Goal: Check status: Check status

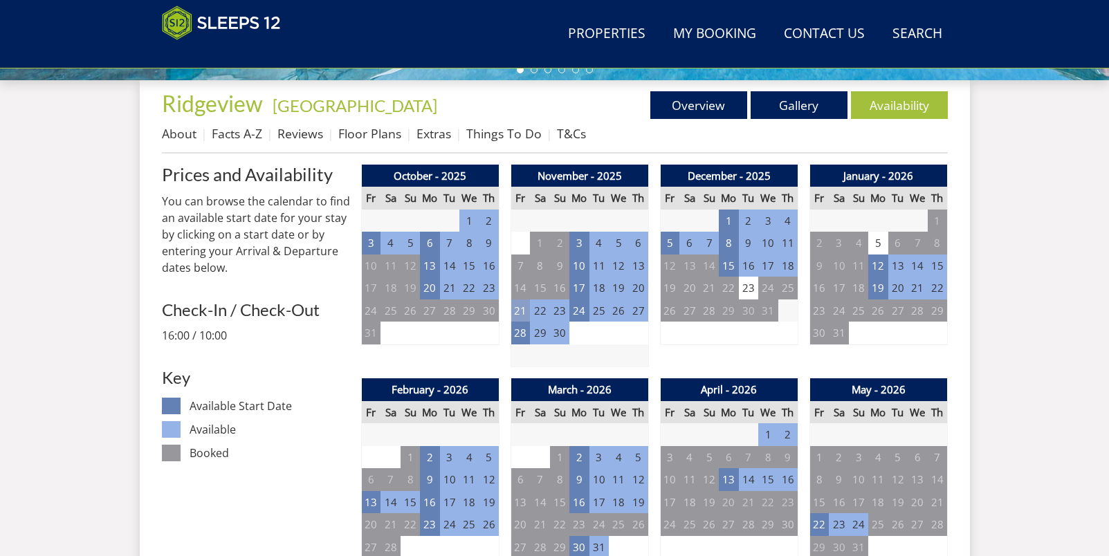
scroll to position [552, 0]
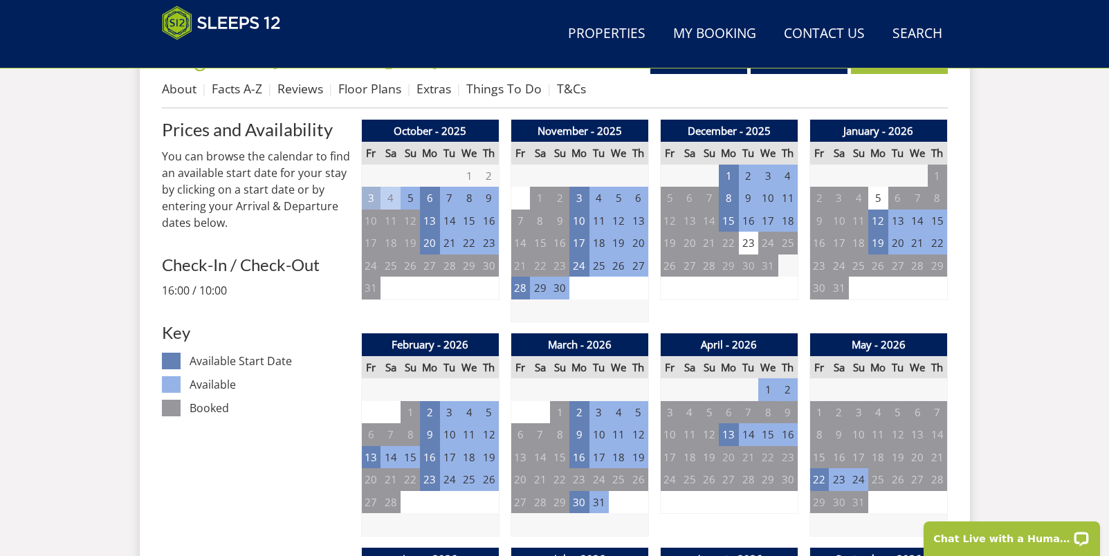
scroll to position [566, 0]
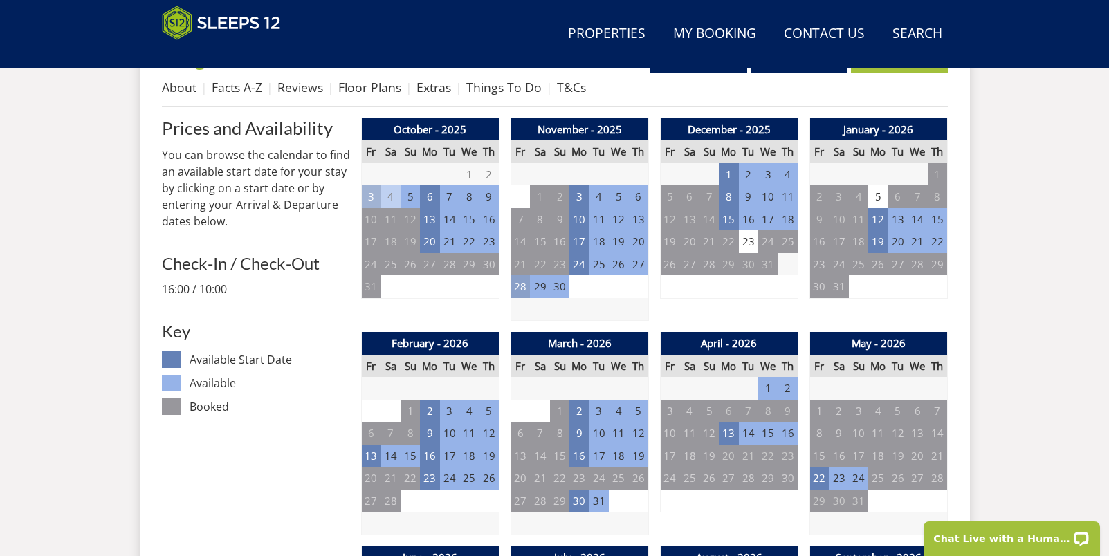
click at [520, 290] on td "28" at bounding box center [520, 286] width 19 height 23
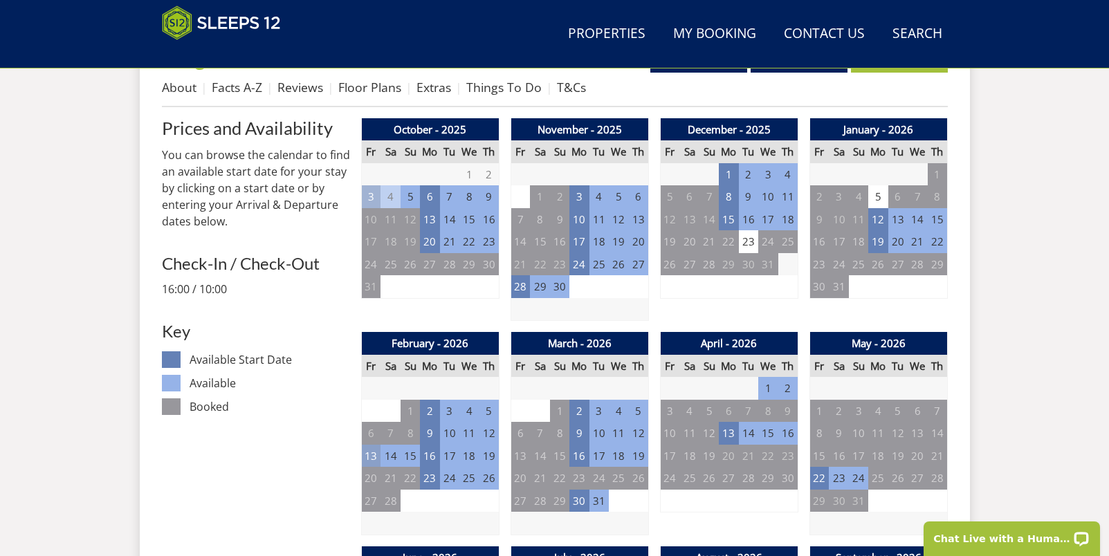
click at [373, 457] on td "13" at bounding box center [370, 456] width 19 height 23
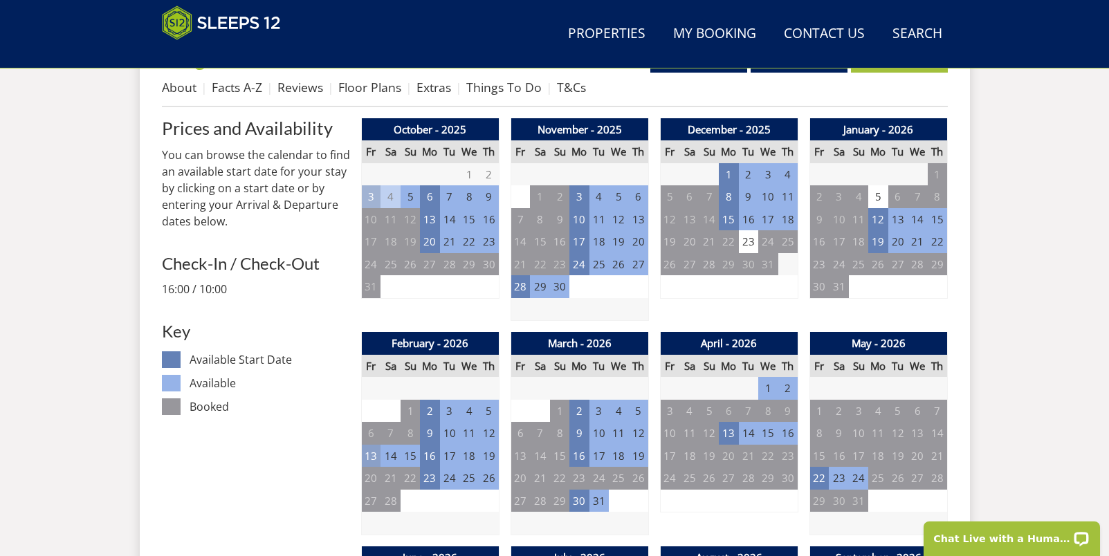
click at [370, 452] on td "13" at bounding box center [370, 456] width 19 height 23
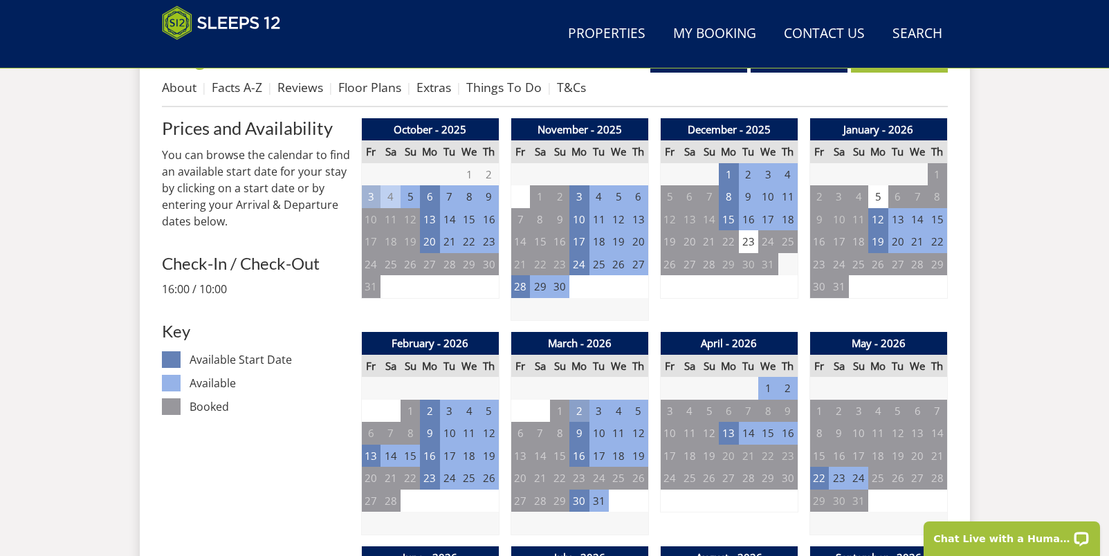
click at [586, 411] on td "2" at bounding box center [579, 411] width 19 height 23
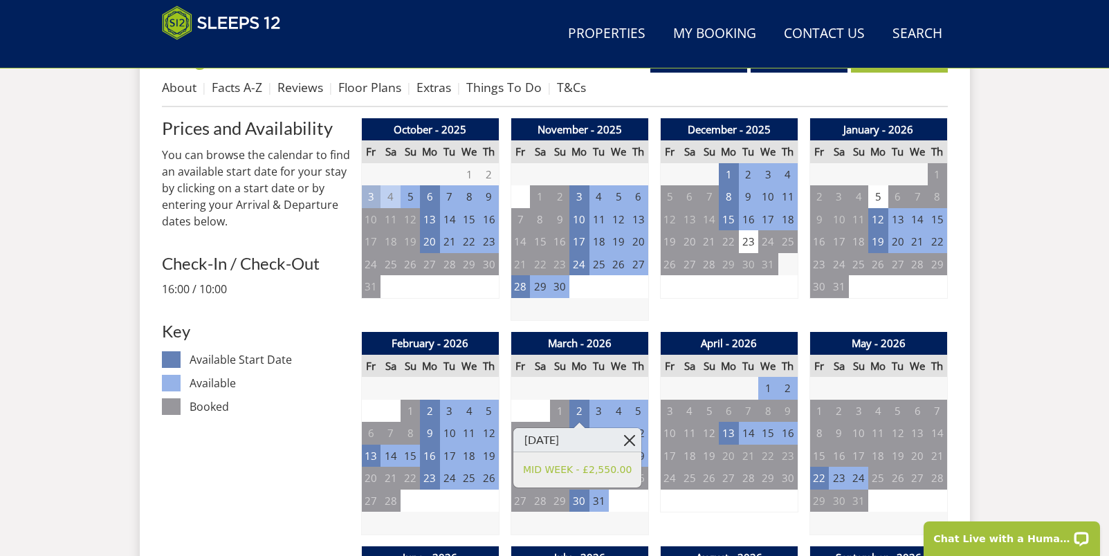
click at [635, 437] on link at bounding box center [629, 440] width 24 height 24
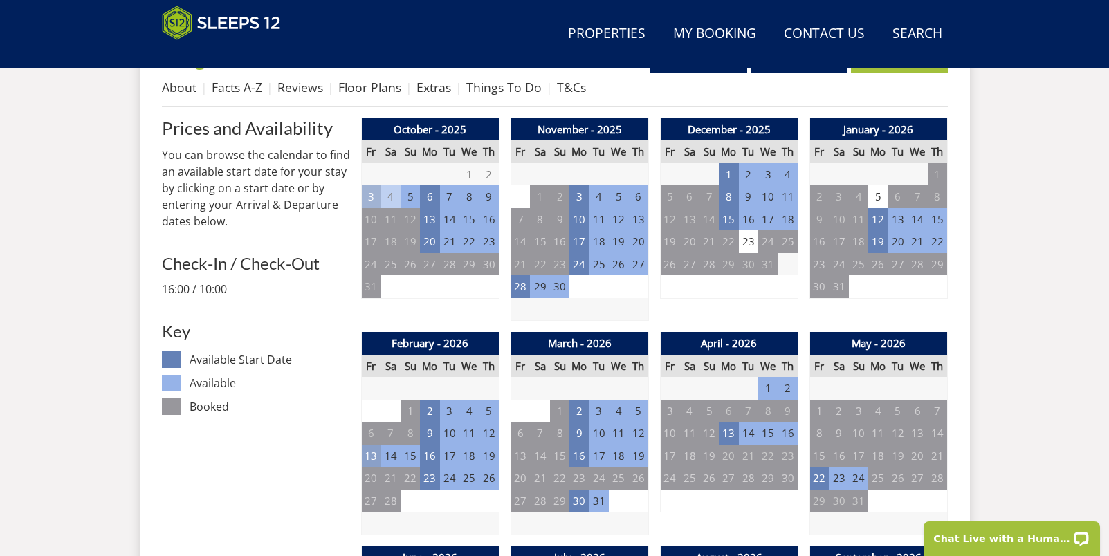
click at [366, 459] on td "13" at bounding box center [370, 456] width 19 height 23
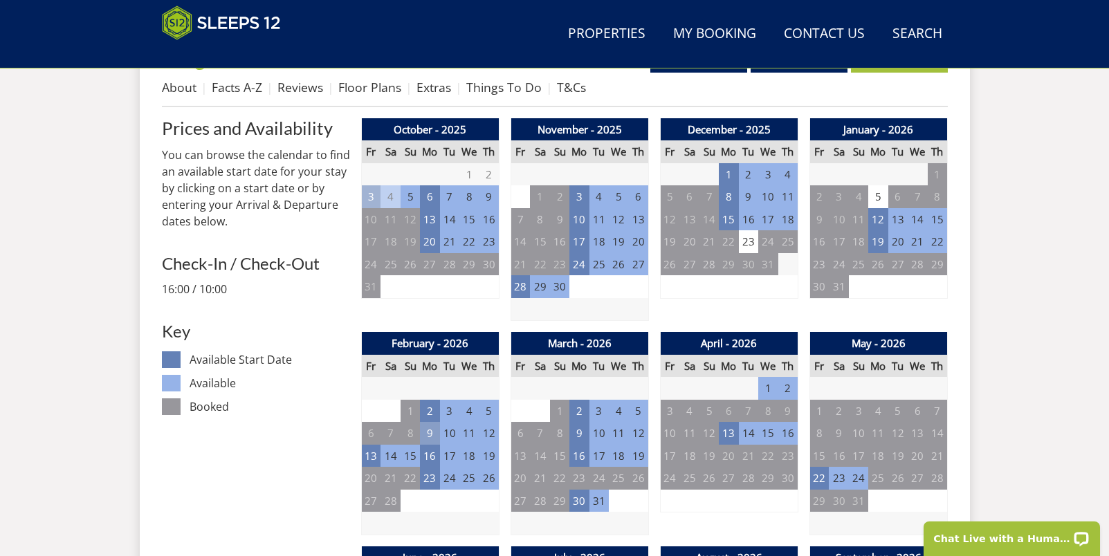
click at [435, 429] on td "9" at bounding box center [429, 433] width 19 height 23
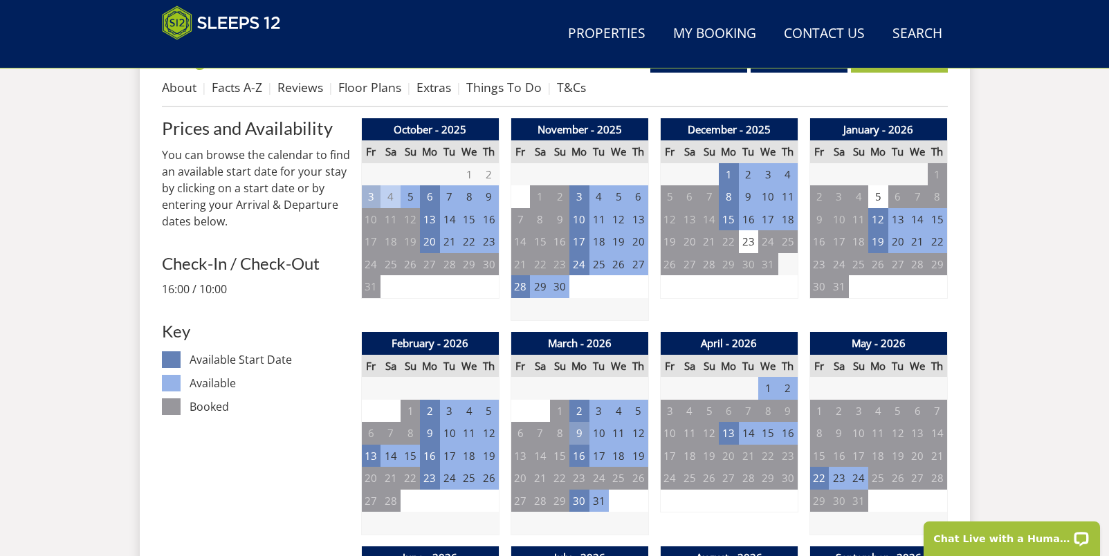
click at [578, 426] on td "9" at bounding box center [579, 433] width 19 height 23
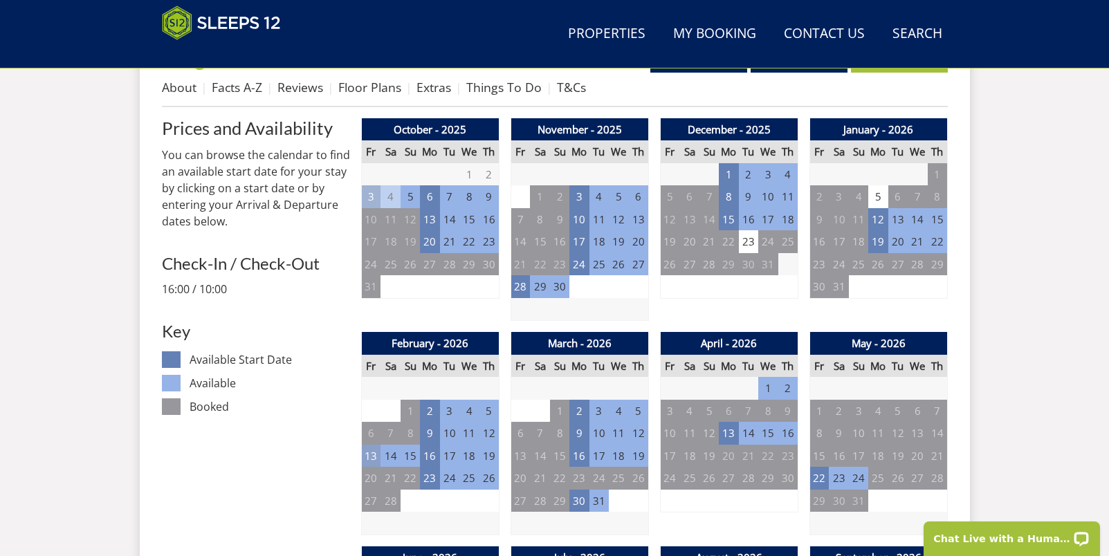
click at [370, 458] on td "13" at bounding box center [370, 456] width 19 height 23
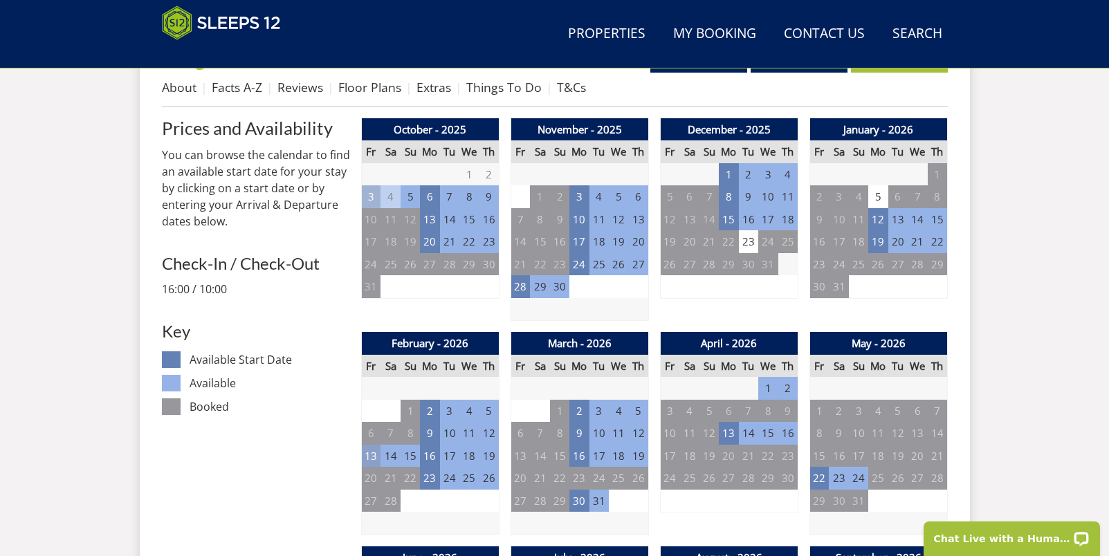
click at [372, 464] on td "13" at bounding box center [370, 456] width 19 height 23
